Goal: Task Accomplishment & Management: Manage account settings

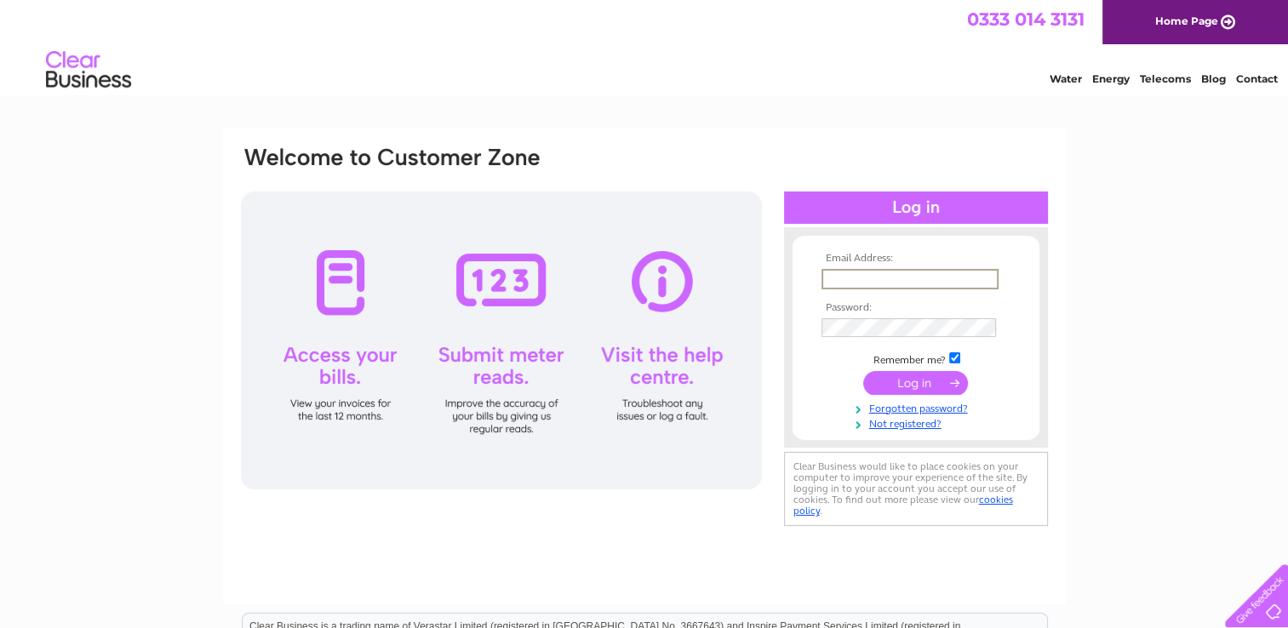
click at [923, 284] on input "text" at bounding box center [909, 279] width 177 height 20
paste input "[EMAIL_ADDRESS][DOMAIN_NAME]"
type input "[EMAIL_ADDRESS][DOMAIN_NAME]"
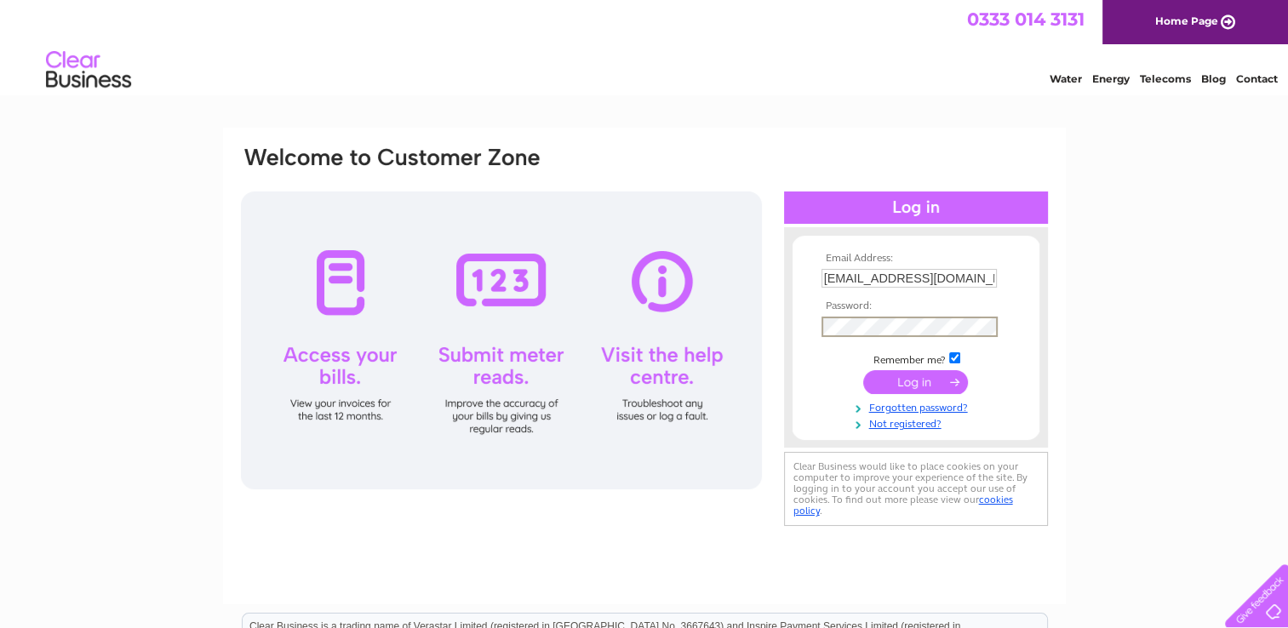
click at [913, 389] on input "submit" at bounding box center [915, 382] width 105 height 24
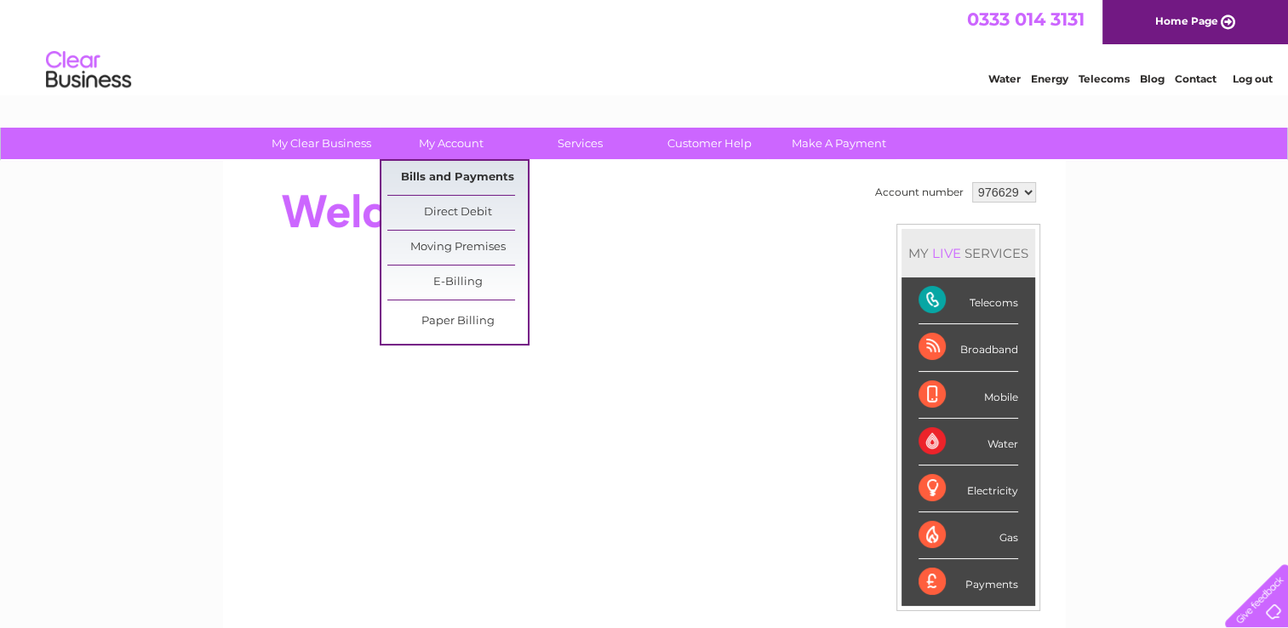
click at [479, 172] on link "Bills and Payments" at bounding box center [457, 178] width 140 height 34
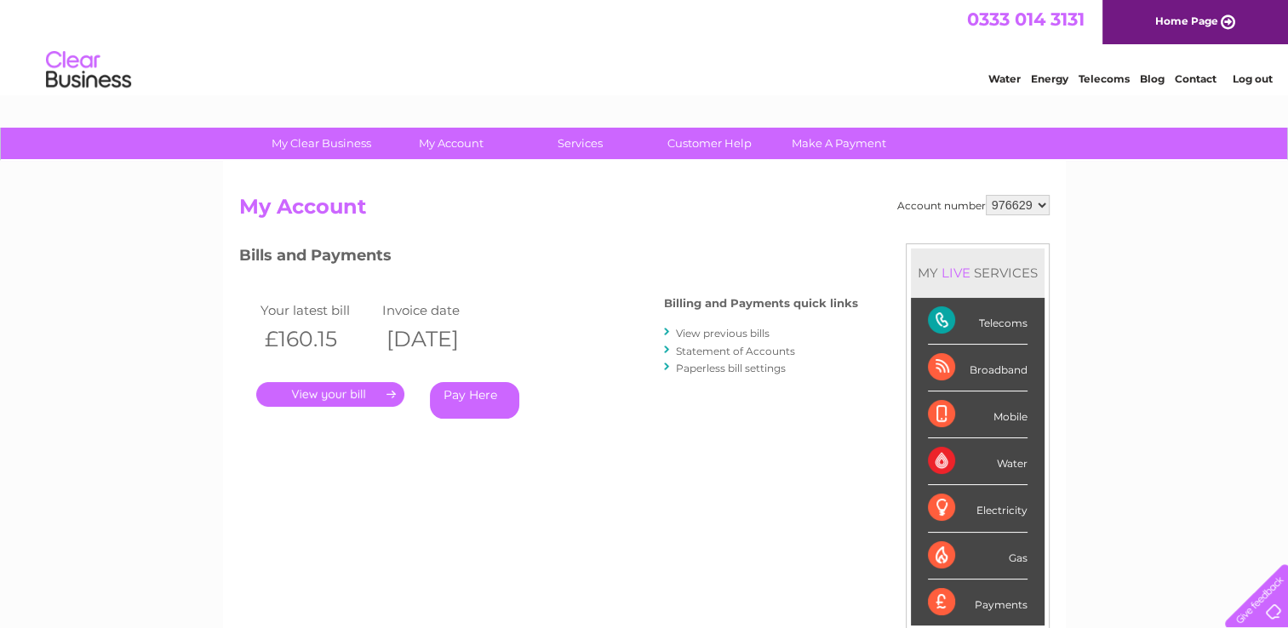
click at [728, 332] on link "View previous bills" at bounding box center [723, 333] width 94 height 13
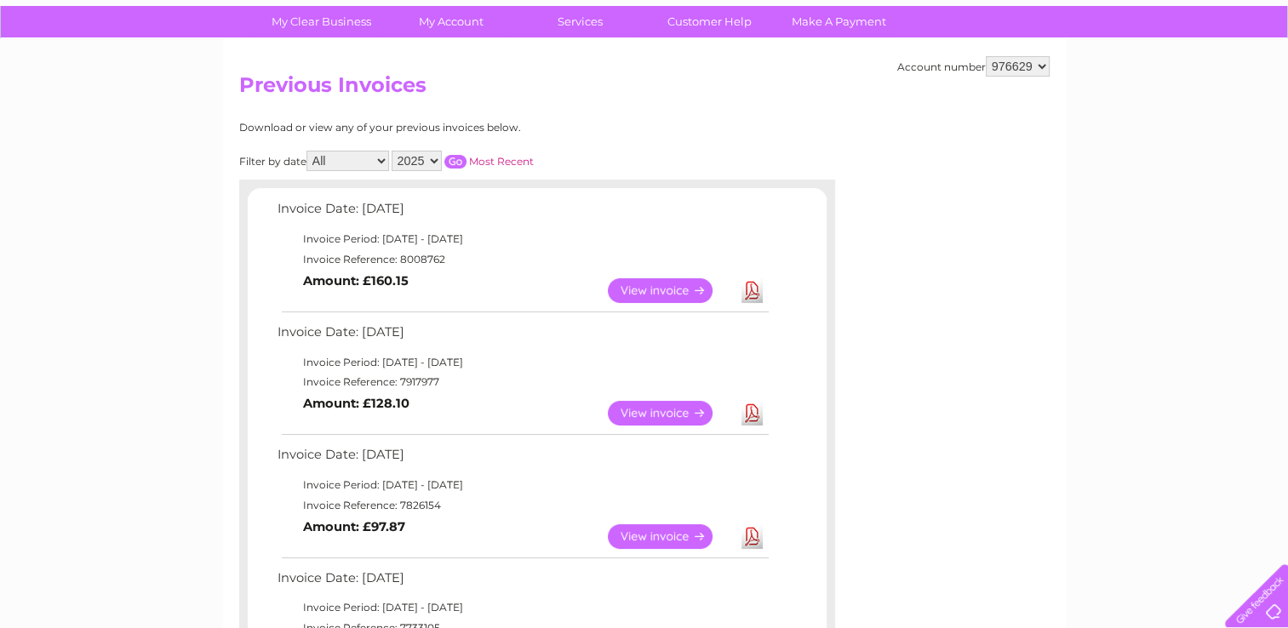
scroll to position [170, 0]
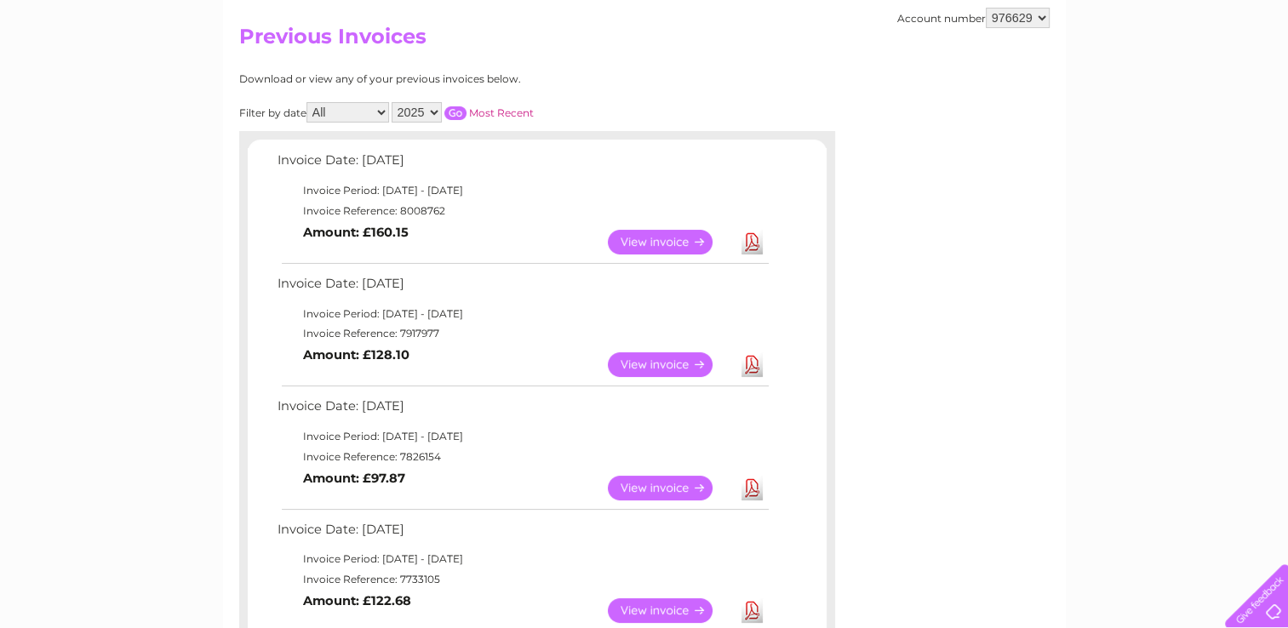
click at [667, 239] on link "View" at bounding box center [670, 242] width 125 height 25
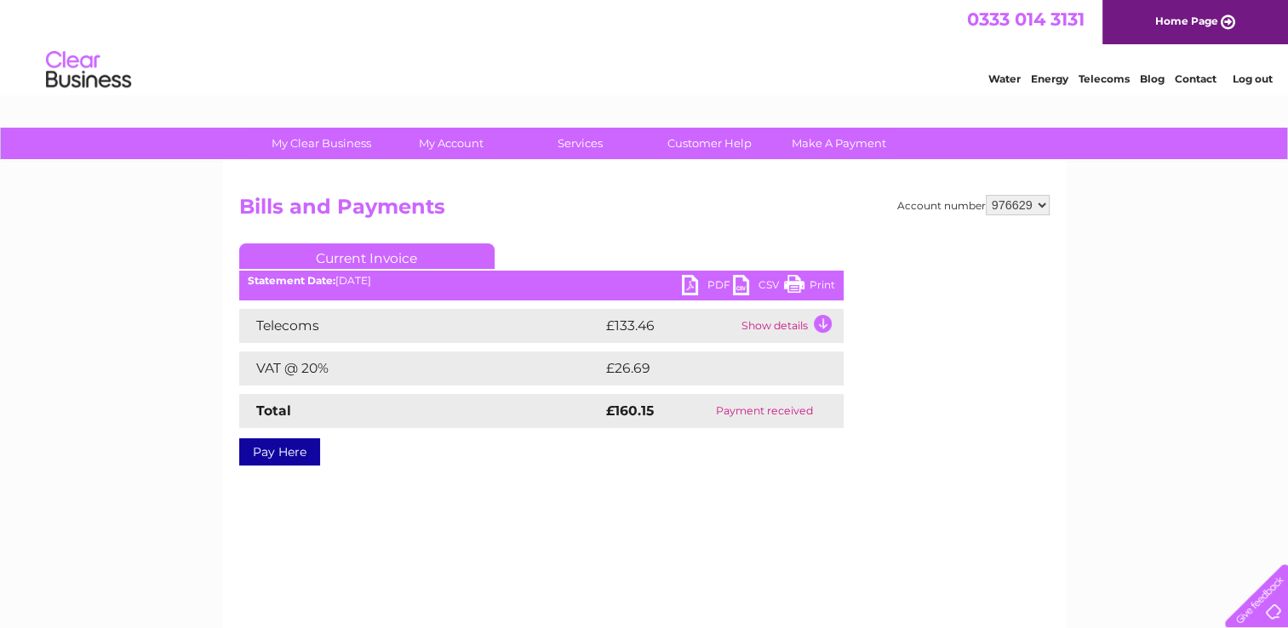
click at [702, 284] on link "PDF" at bounding box center [707, 287] width 51 height 25
